Goal: Complete application form

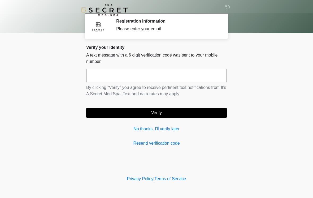
click at [164, 81] on input "text" at bounding box center [156, 75] width 141 height 13
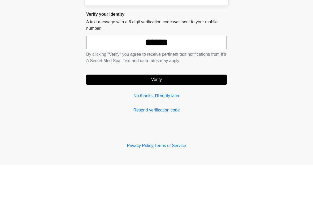
type input "******"
click at [172, 108] on button "Verify" at bounding box center [156, 113] width 141 height 10
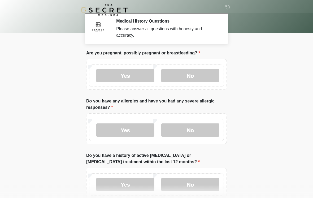
click at [204, 76] on label "No" at bounding box center [190, 75] width 58 height 13
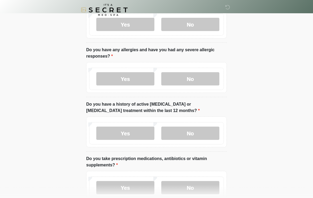
click at [209, 80] on label "No" at bounding box center [190, 78] width 58 height 13
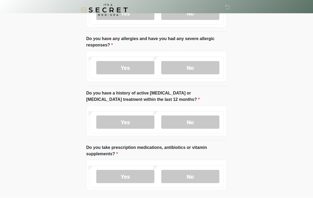
scroll to position [91, 0]
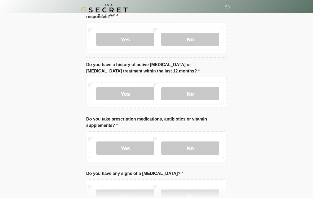
click at [212, 95] on label "No" at bounding box center [190, 93] width 58 height 13
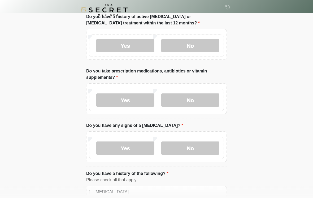
scroll to position [139, 0]
click at [213, 99] on label "No" at bounding box center [190, 99] width 58 height 13
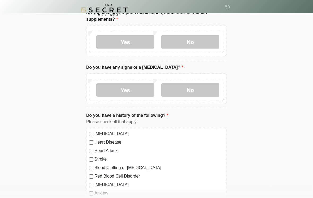
scroll to position [199, 0]
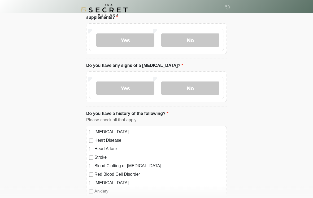
click at [212, 89] on label "No" at bounding box center [190, 88] width 58 height 13
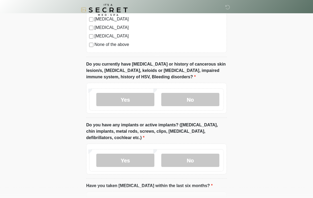
scroll to position [382, 0]
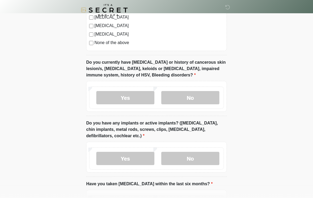
click at [205, 95] on label "No" at bounding box center [190, 97] width 58 height 13
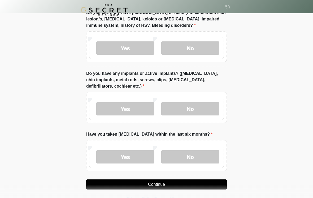
scroll to position [442, 0]
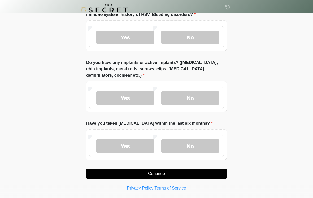
click at [209, 99] on label "No" at bounding box center [190, 97] width 58 height 13
click at [211, 149] on label "No" at bounding box center [190, 145] width 58 height 13
click at [204, 171] on button "Continue" at bounding box center [156, 174] width 141 height 10
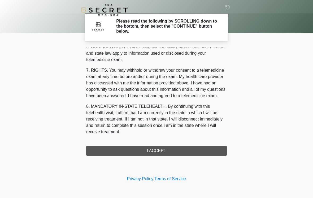
scroll to position [216, 0]
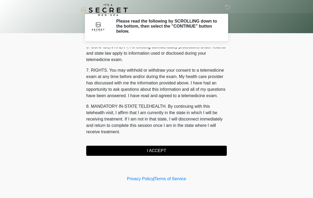
click at [186, 152] on button "I ACCEPT" at bounding box center [156, 151] width 141 height 10
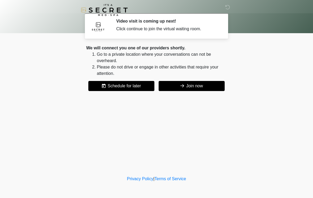
click at [202, 86] on button "Join now" at bounding box center [192, 86] width 66 height 10
